Goal: Information Seeking & Learning: Learn about a topic

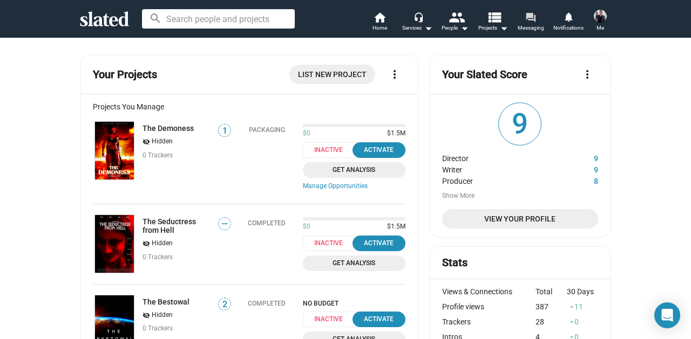
click at [526, 18] on mat-icon "forum" at bounding box center [530, 17] width 10 height 10
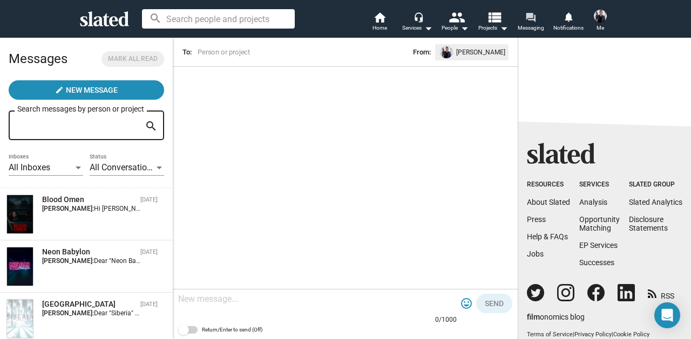
scroll to position [64, 0]
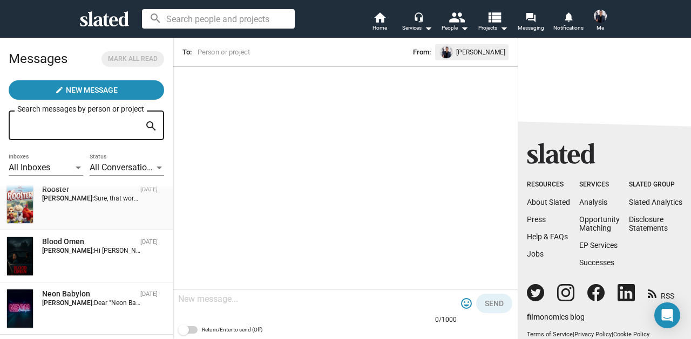
click at [119, 208] on div "Rooster Oct 06 Andrew de Burgh: Sure, that works for me. Sincerely, *ANDREW DE …" at bounding box center [86, 204] width 160 height 39
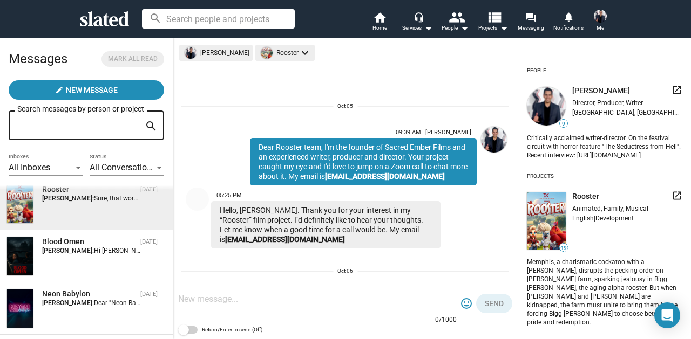
scroll to position [600, 0]
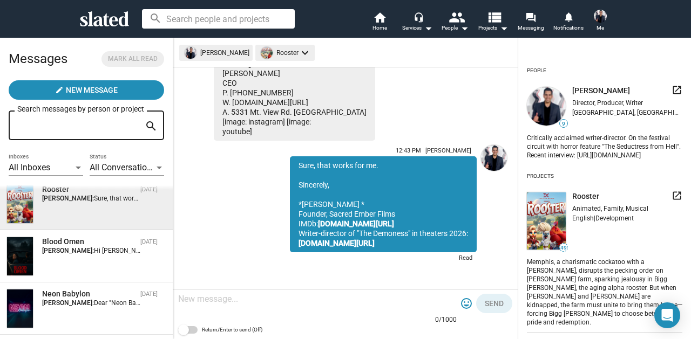
click at [671, 201] on mat-icon "launch" at bounding box center [676, 196] width 11 height 11
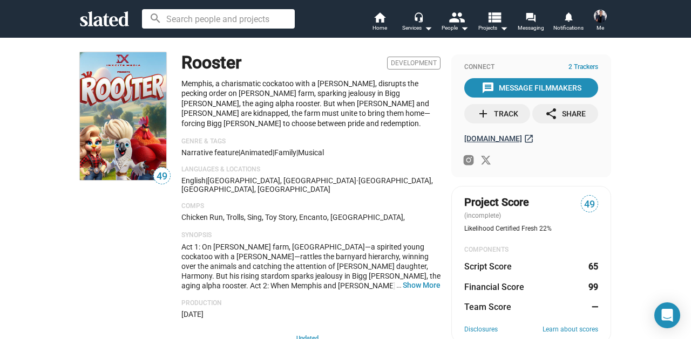
click at [500, 135] on span "[DOMAIN_NAME]" at bounding box center [493, 138] width 58 height 9
click at [682, 139] on div "49 Rooster Development Memphis, a charismatic cockatoo with a [PERSON_NAME], di…" at bounding box center [345, 340] width 691 height 607
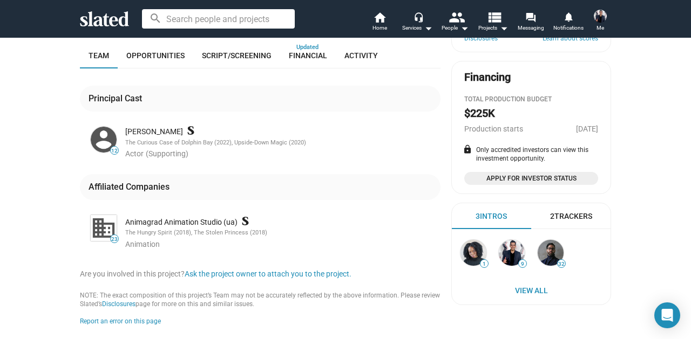
scroll to position [282, 0]
